Goal: Information Seeking & Learning: Find specific fact

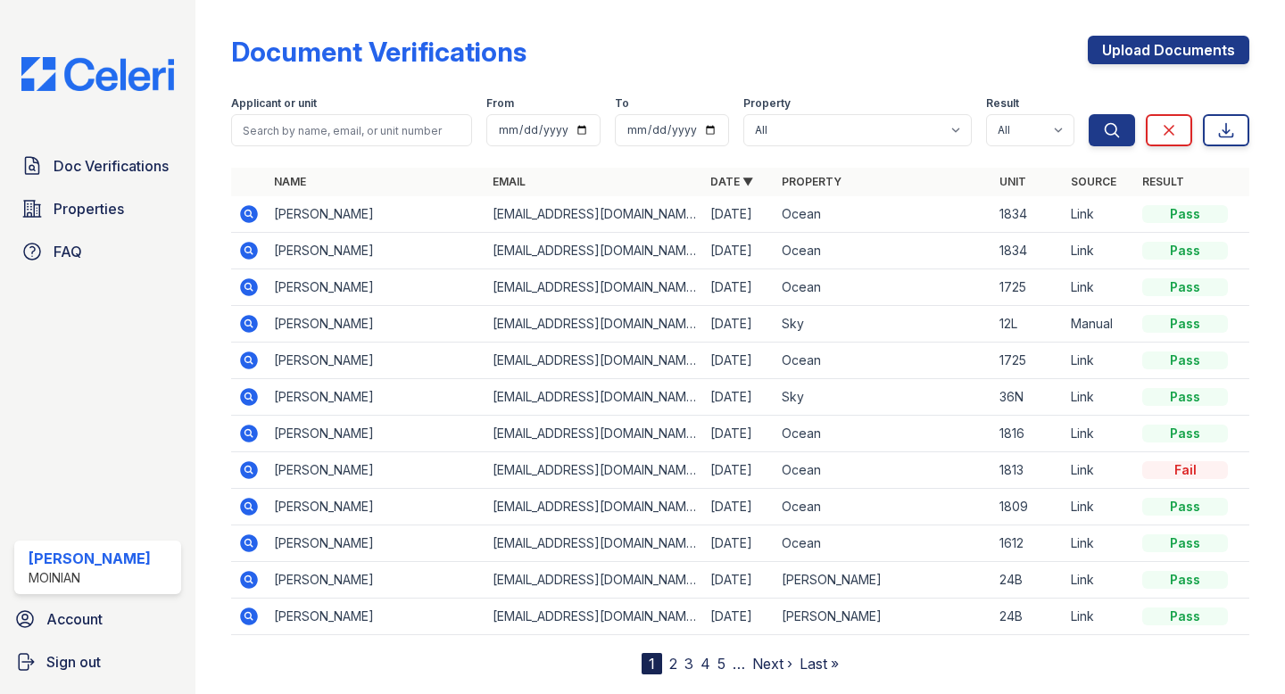
click at [393, 134] on input "search" at bounding box center [351, 130] width 241 height 32
type input "[PERSON_NAME]"
click at [1089, 114] on button "Search" at bounding box center [1112, 130] width 46 height 32
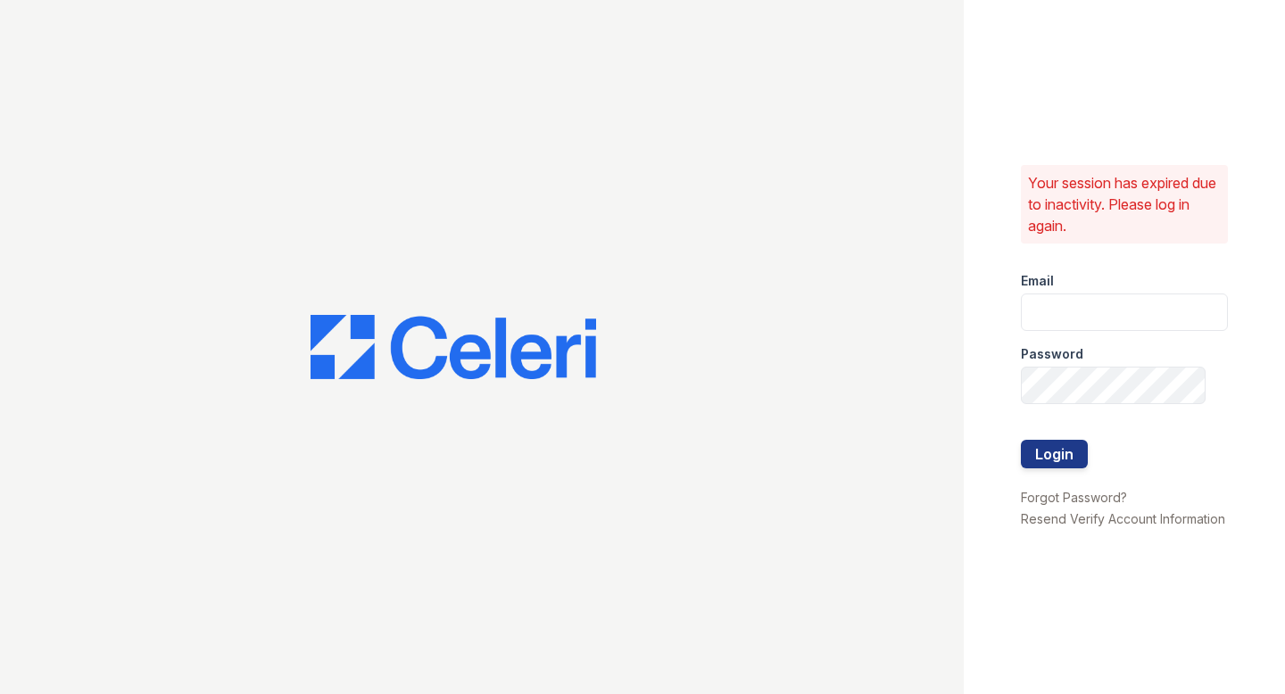
type input "[EMAIL_ADDRESS][DOMAIN_NAME]"
click at [1075, 465] on button "Login" at bounding box center [1054, 454] width 67 height 29
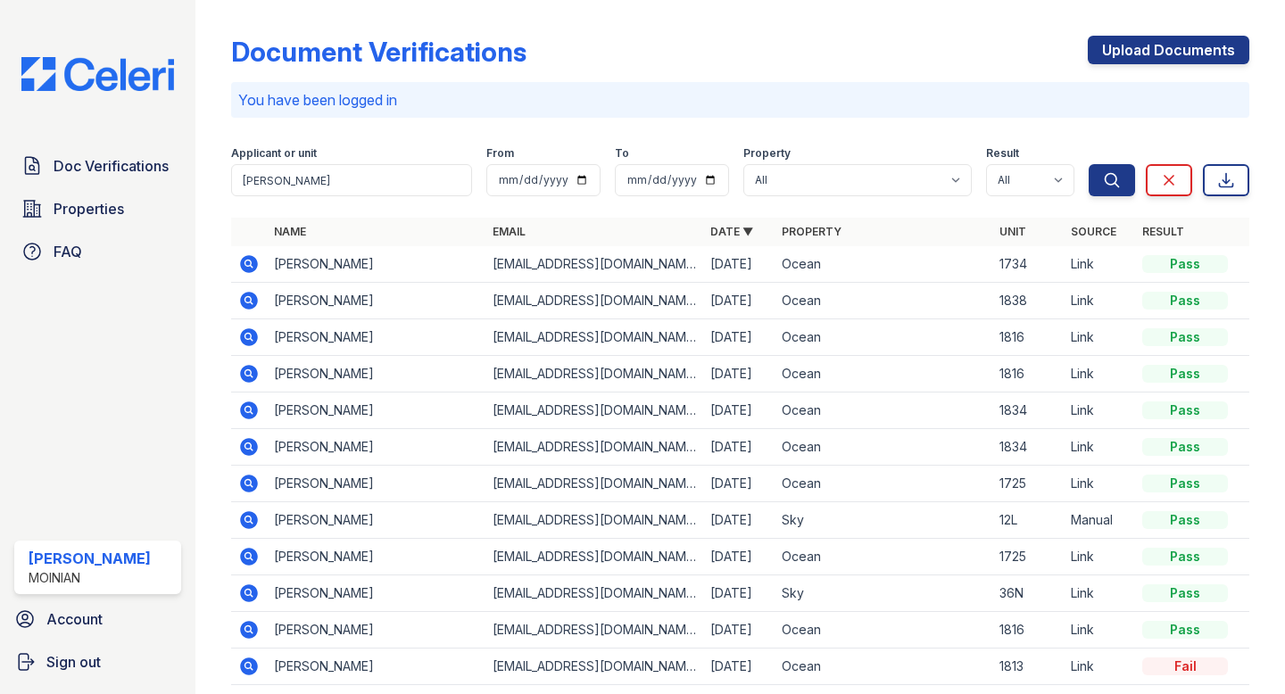
type input "[PERSON_NAME]"
click at [1089, 164] on button "Search" at bounding box center [1112, 180] width 46 height 32
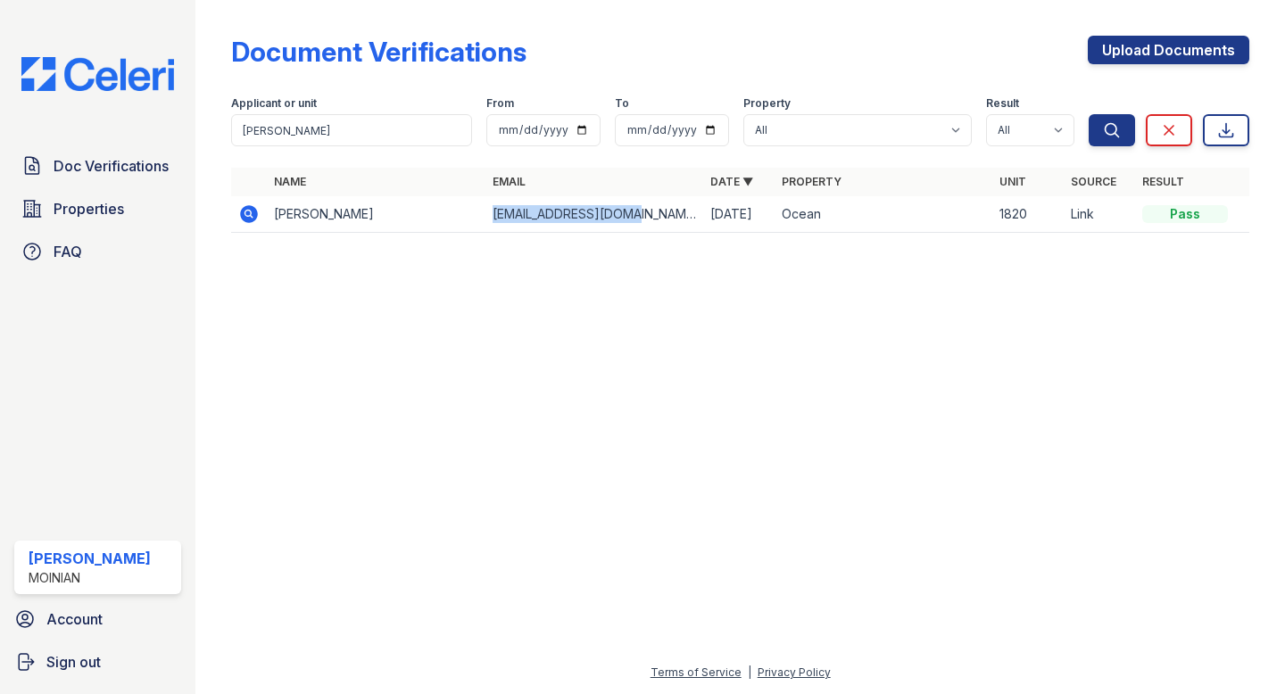
drag, startPoint x: 490, startPoint y: 215, endPoint x: 643, endPoint y: 222, distance: 152.8
click at [643, 222] on td "rudymamary@gmail.com" at bounding box center [595, 214] width 218 height 37
copy td "rudymamary@gmail.com"
